Goal: Transaction & Acquisition: Purchase product/service

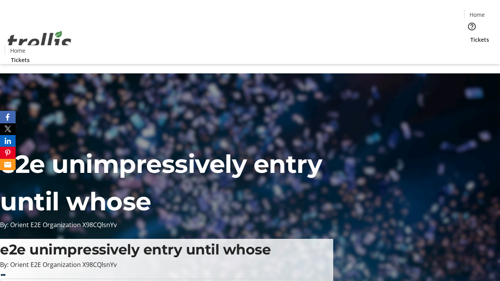
click at [471, 36] on span "Tickets" at bounding box center [480, 40] width 19 height 8
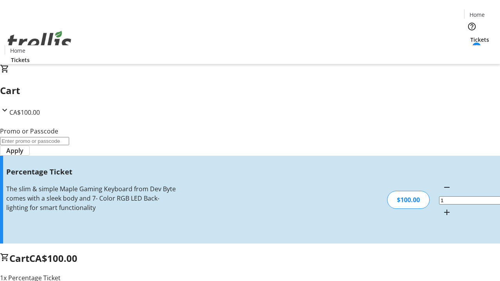
type input "BAR"
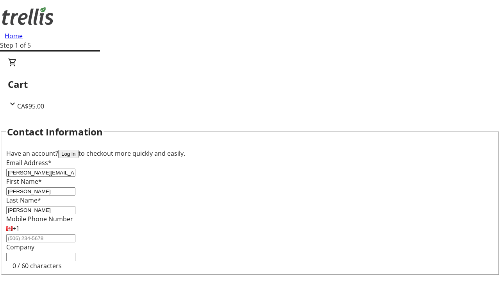
type input "[PERSON_NAME]"
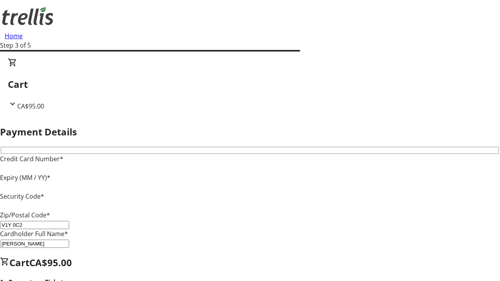
type input "V1Y 0C2"
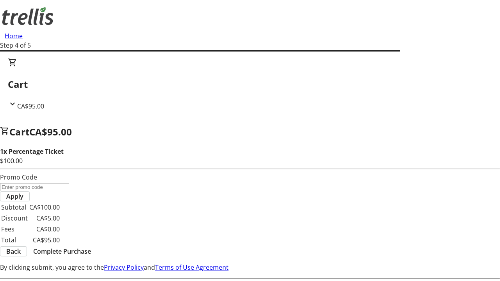
click at [91, 247] on span "Complete Purchase" at bounding box center [62, 251] width 58 height 9
